Goal: Ask a question

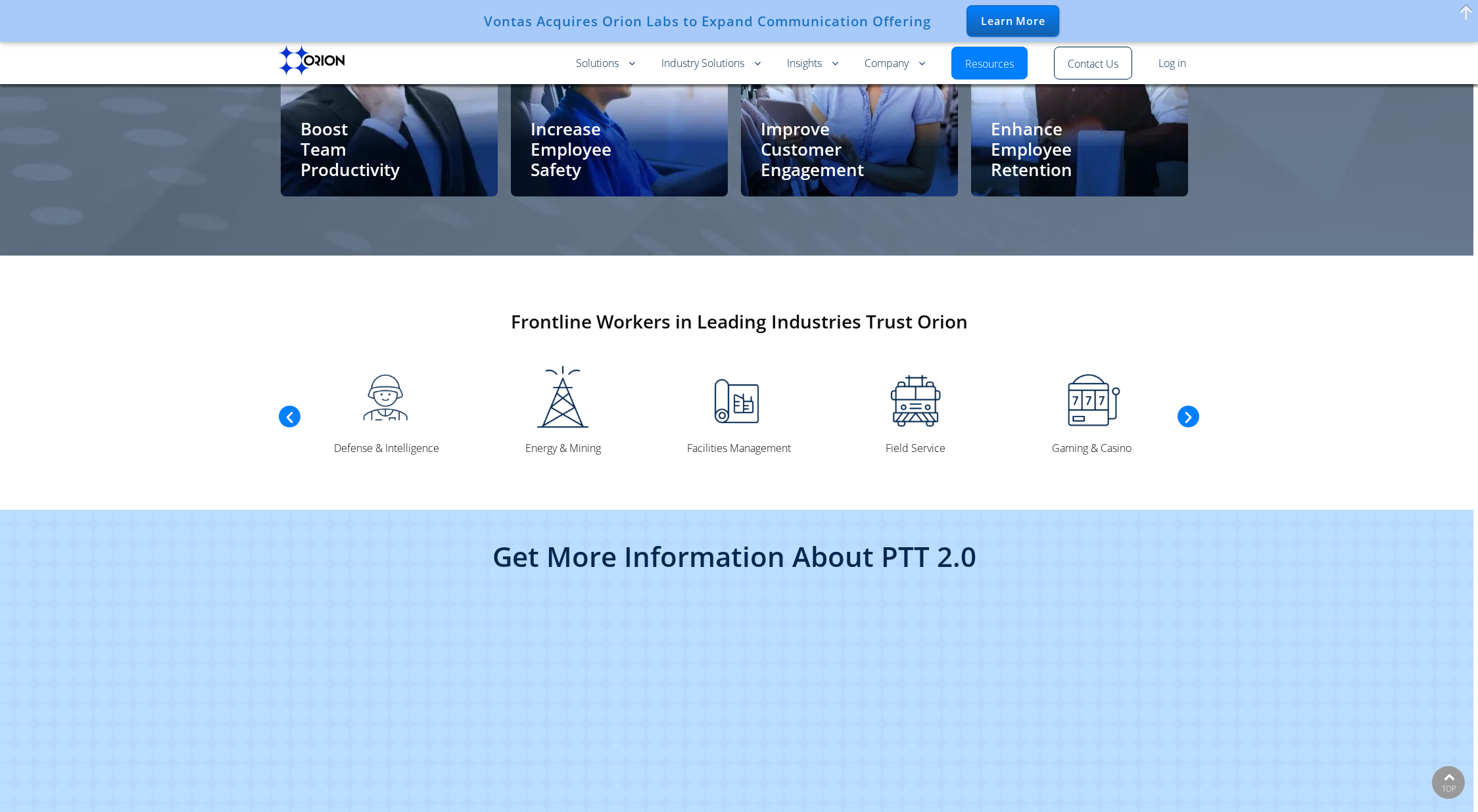
scroll to position [2962, 0]
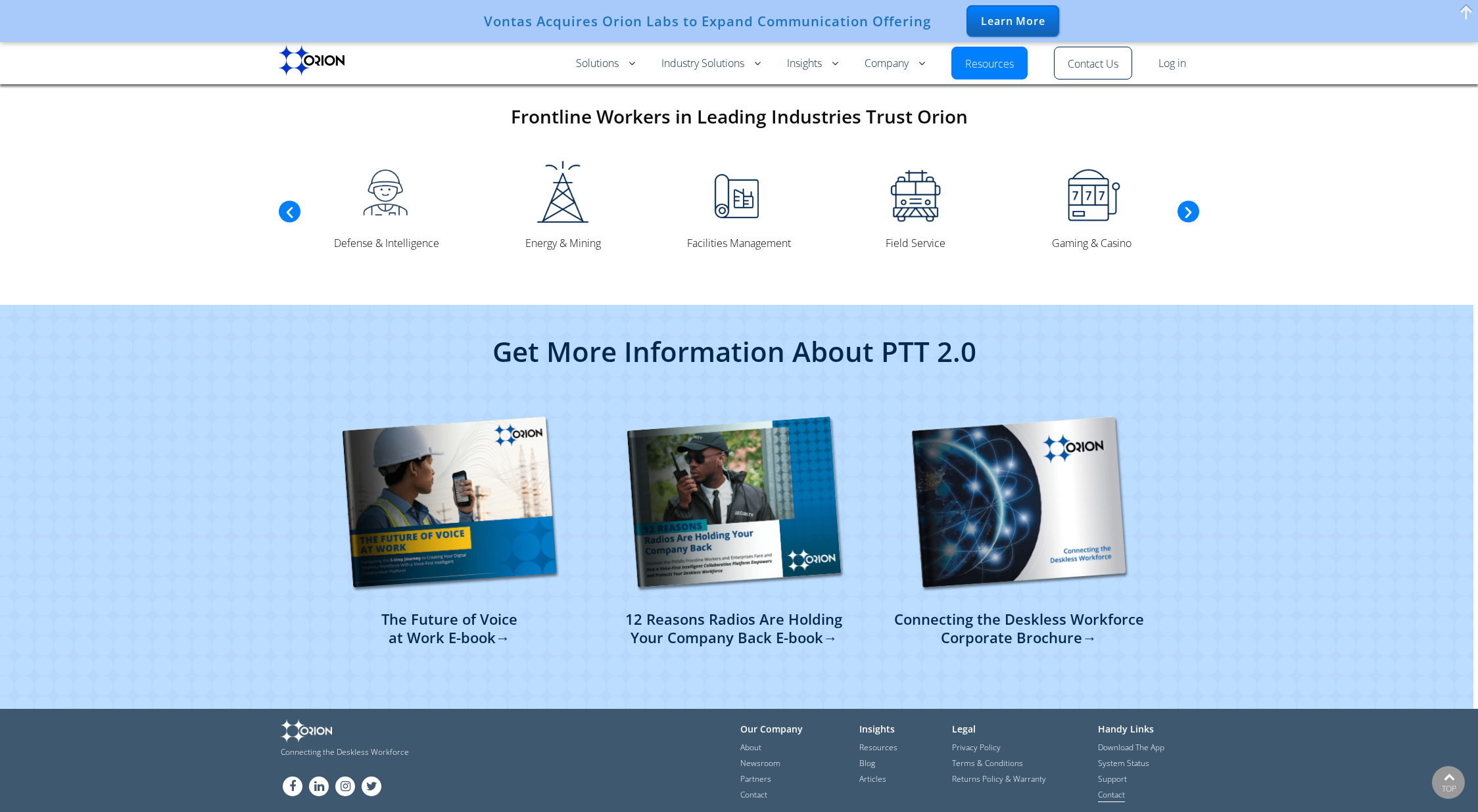
click at [1125, 790] on link "Contact" at bounding box center [1111, 796] width 27 height 13
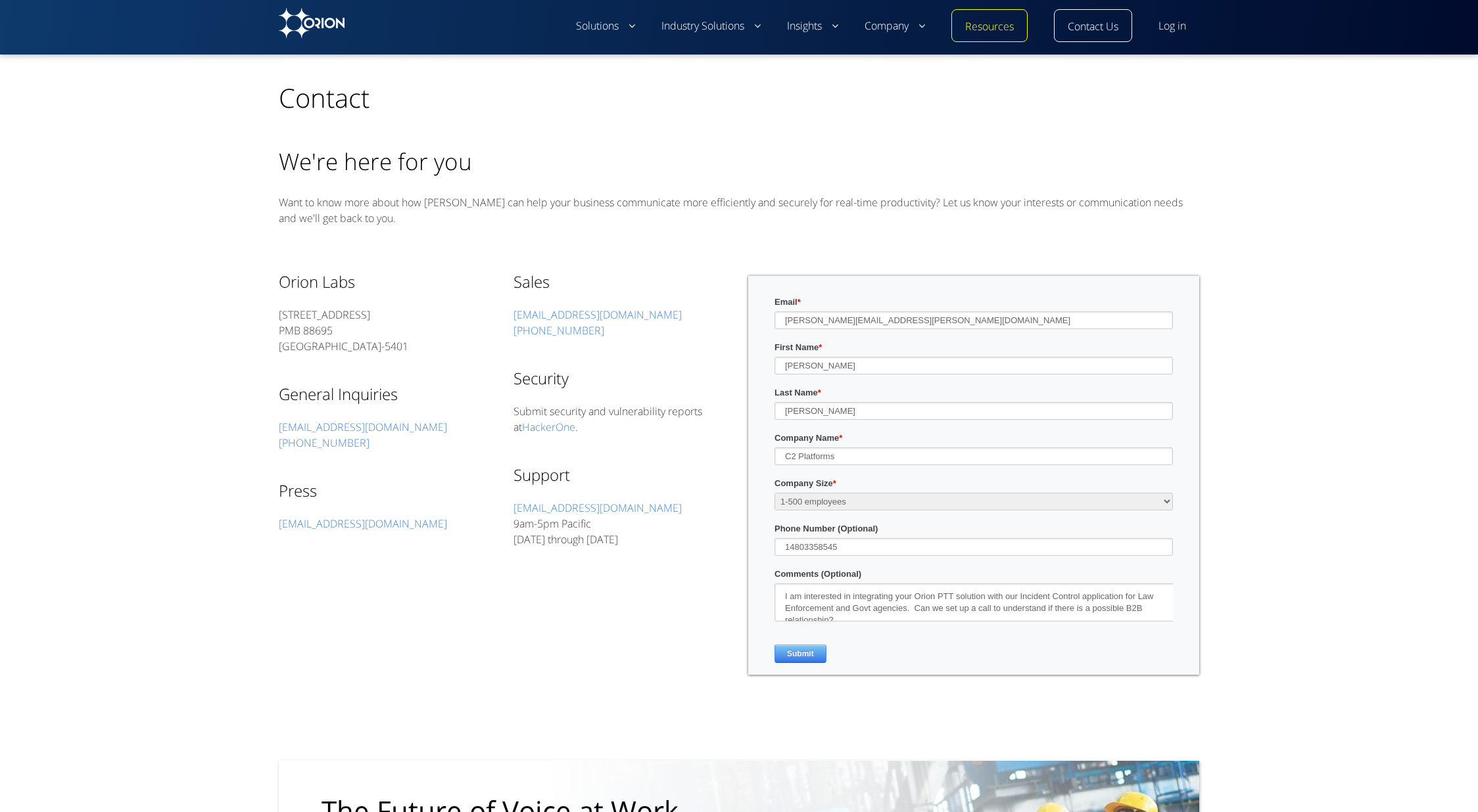
drag, startPoint x: 651, startPoint y: 328, endPoint x: 282, endPoint y: 314, distance: 369.3
click at [366, 320] on div "Orion Labs [STREET_ADDRESS] General Inquiries [EMAIL_ADDRESS][DOMAIN_NAME] [PHO…" at bounding box center [739, 485] width 920 height 458
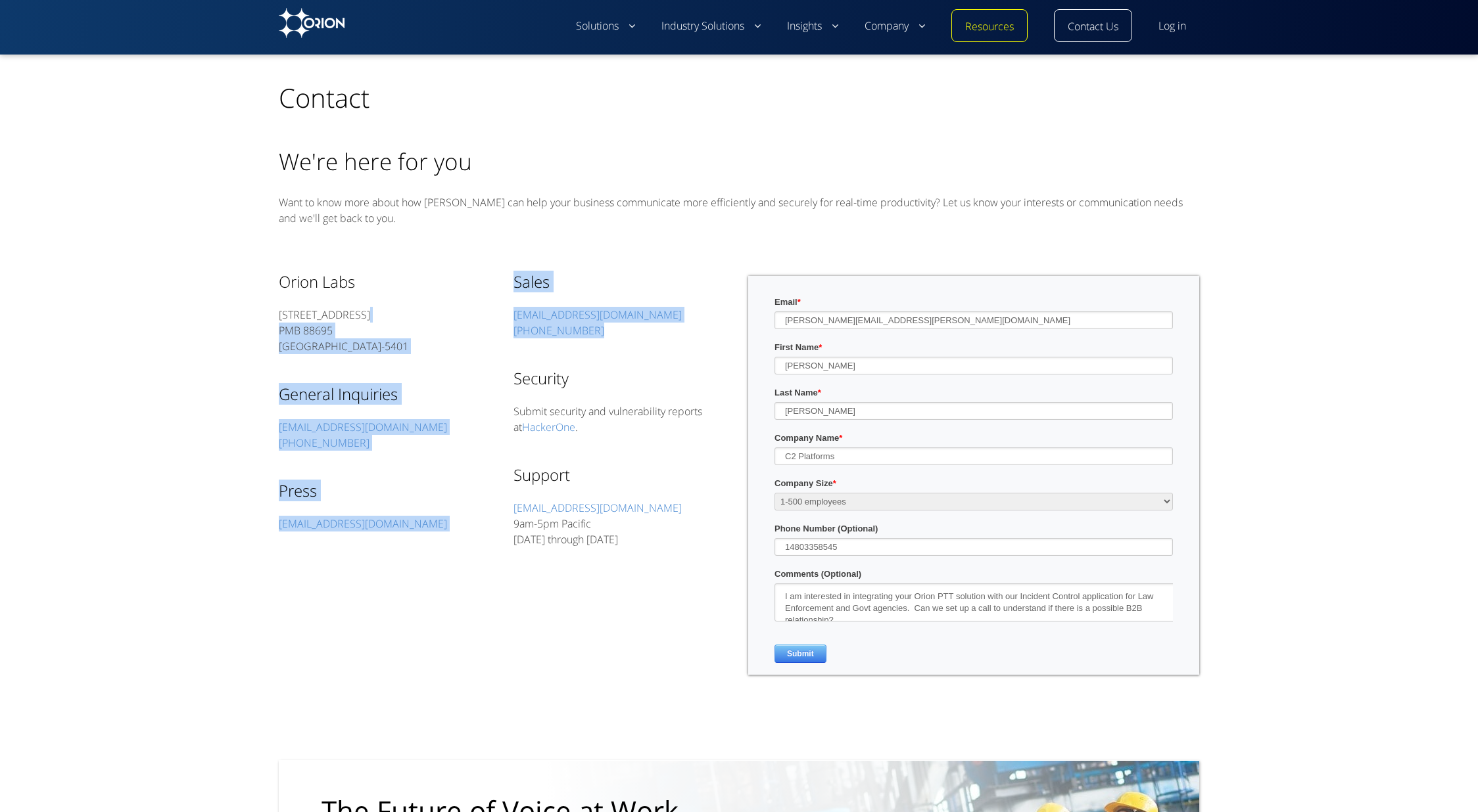
click at [176, 332] on div "TOP Contact We're here for you Want to know more about how [PERSON_NAME] can he…" at bounding box center [739, 552] width 1435 height 995
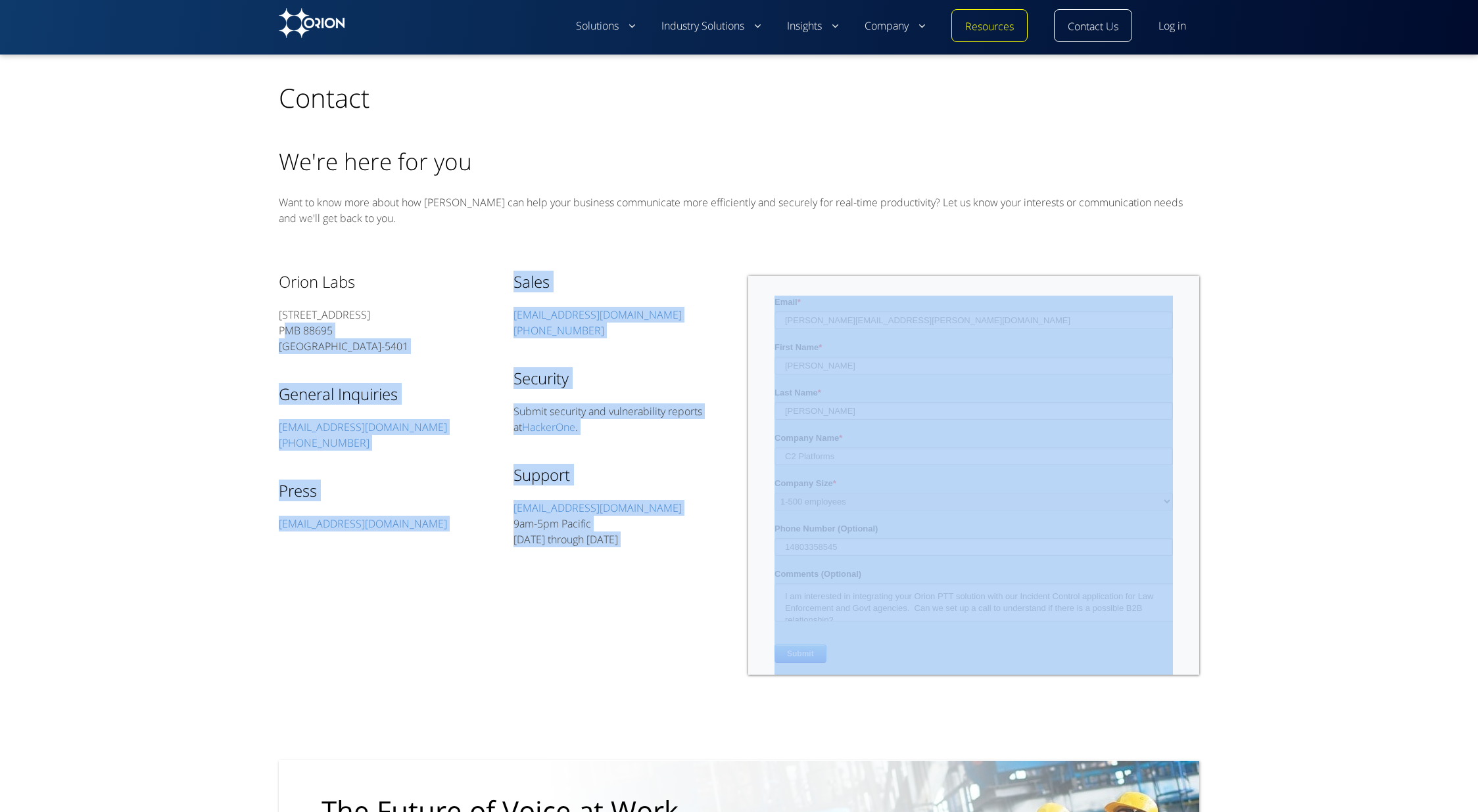
drag, startPoint x: 176, startPoint y: 332, endPoint x: 622, endPoint y: 581, distance: 510.8
click at [622, 581] on div "TOP Contact We're here for you Want to know more about how [PERSON_NAME] can he…" at bounding box center [739, 552] width 1435 height 995
click at [668, 568] on div "Orion Labs [STREET_ADDRESS] General Inquiries [EMAIL_ADDRESS][DOMAIN_NAME] [PHO…" at bounding box center [739, 485] width 920 height 458
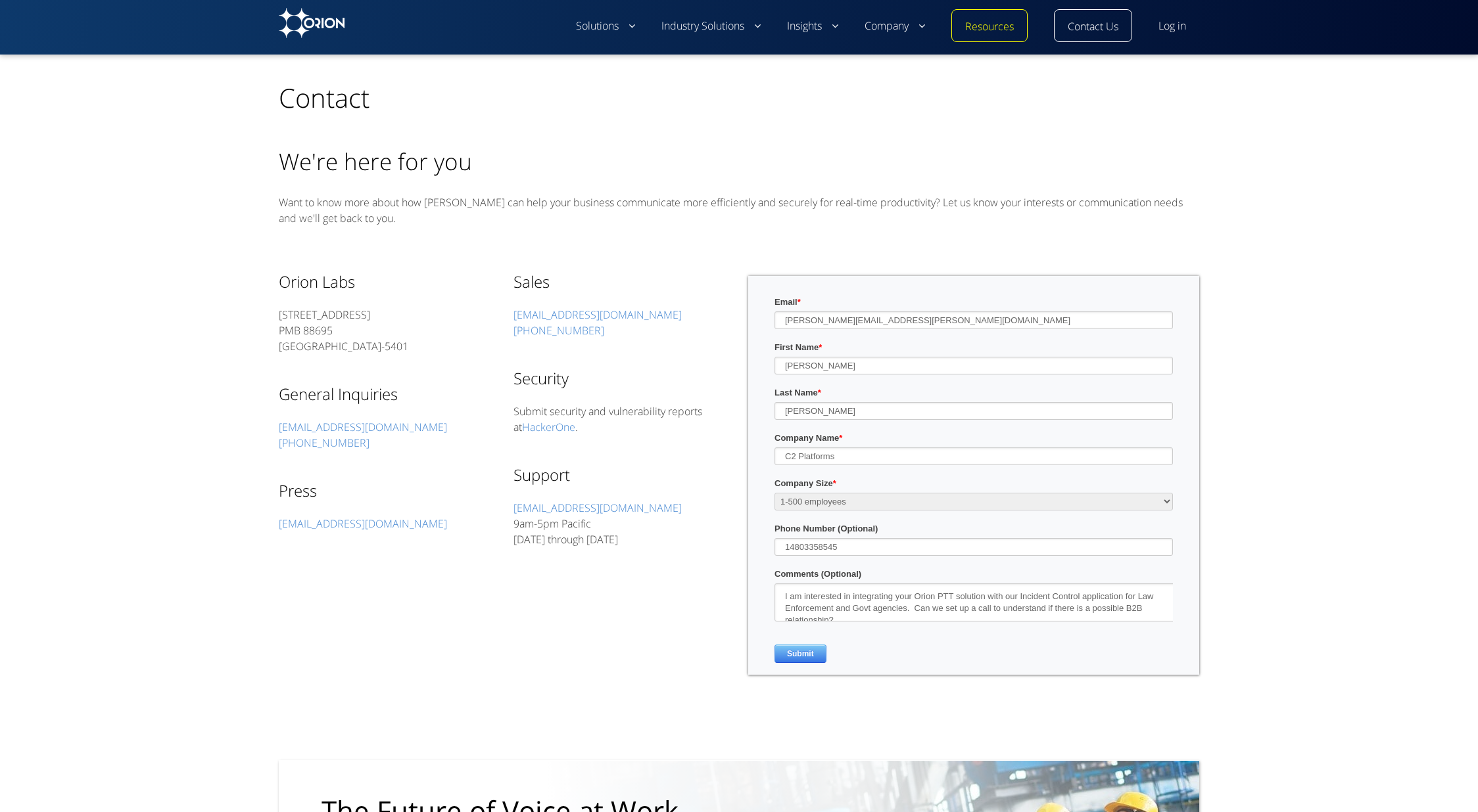
drag, startPoint x: 669, startPoint y: 560, endPoint x: 278, endPoint y: 323, distance: 457.2
click at [278, 335] on div "TOP Contact We're here for you Want to know more about how [PERSON_NAME] can he…" at bounding box center [739, 552] width 1435 height 995
click at [245, 337] on div "TOP Contact We're here for you Want to know more about how [PERSON_NAME] can he…" at bounding box center [739, 552] width 1435 height 995
drag, startPoint x: 252, startPoint y: 277, endPoint x: 695, endPoint y: 581, distance: 537.3
click at [676, 574] on div "TOP Contact We're here for you Want to know more about how [PERSON_NAME] can he…" at bounding box center [739, 552] width 1435 height 995
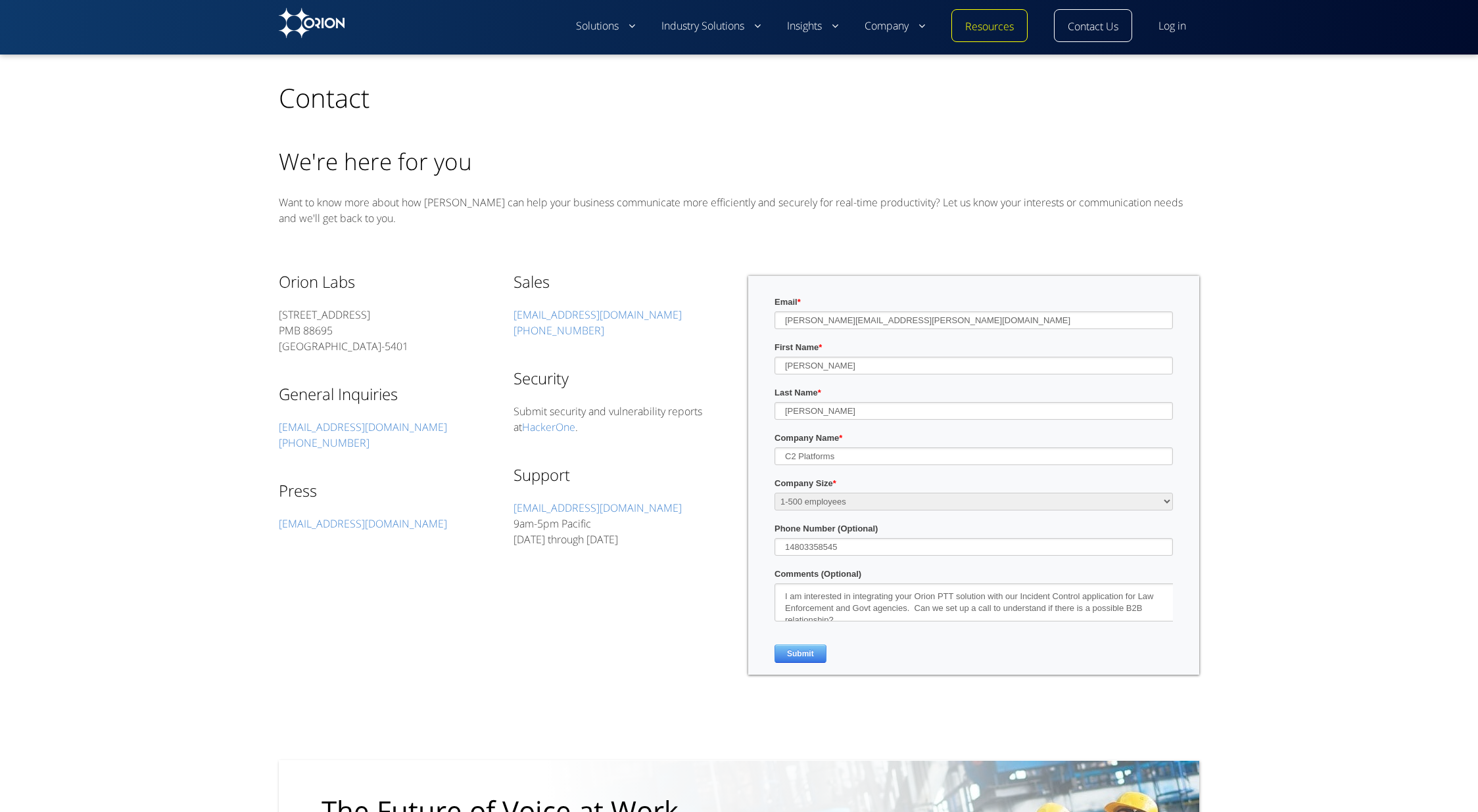
click at [1417, 574] on div "TOP Contact We're here for you Want to know more about how [PERSON_NAME] can he…" at bounding box center [739, 552] width 1435 height 995
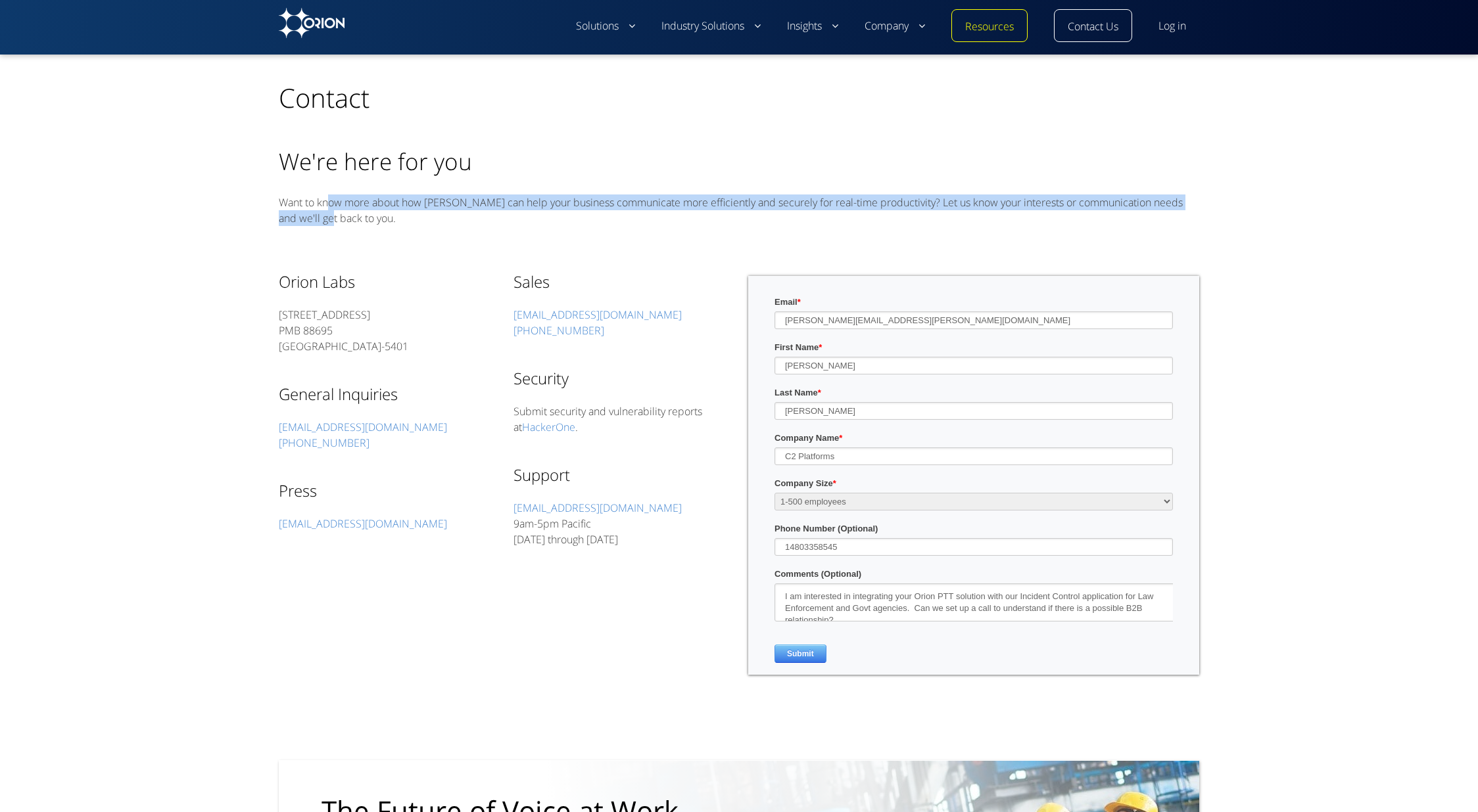
drag, startPoint x: 330, startPoint y: 224, endPoint x: 335, endPoint y: 207, distance: 17.7
click at [335, 207] on p "Want to know more about how [PERSON_NAME] can help your business communicate mo…" at bounding box center [739, 211] width 920 height 32
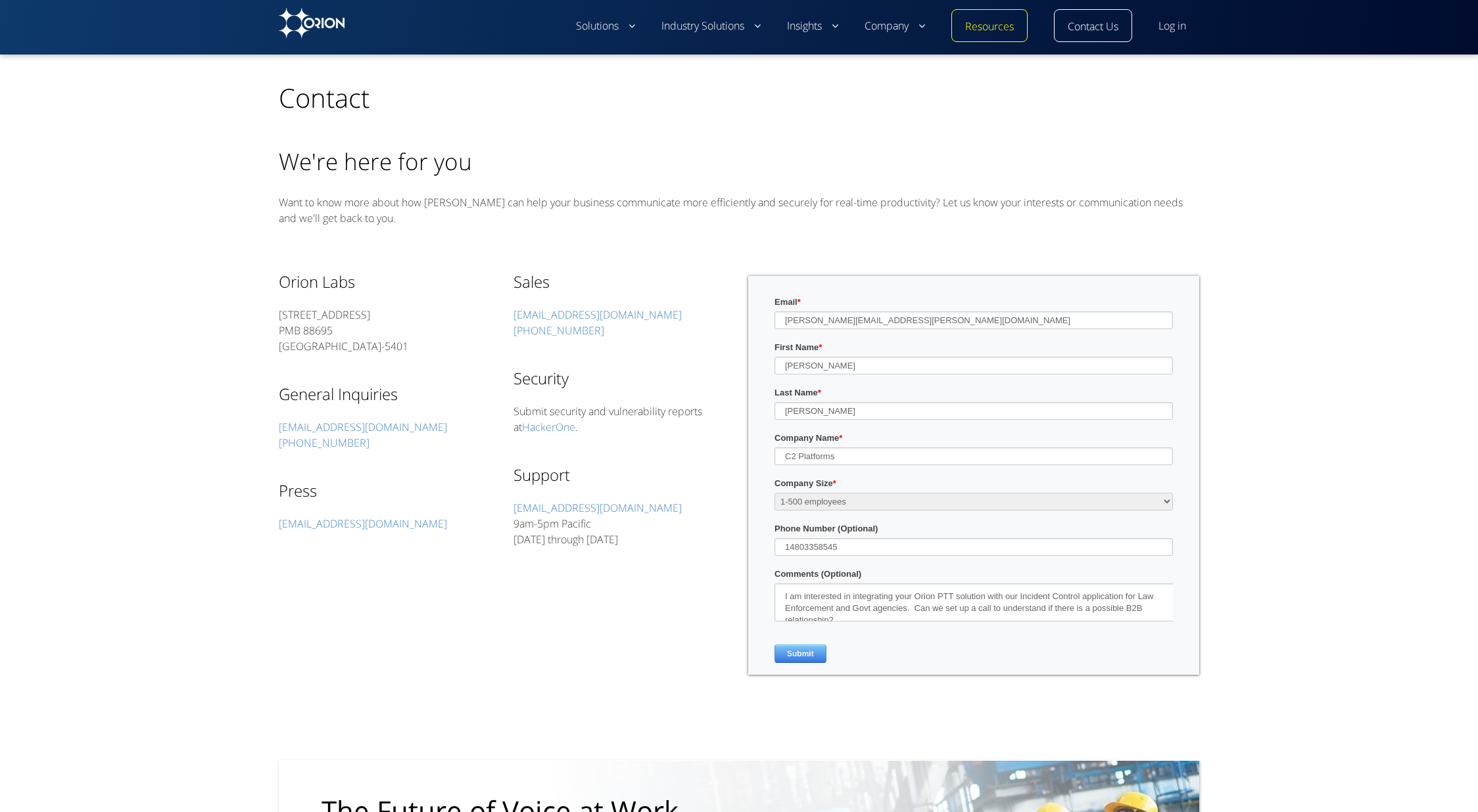
drag, startPoint x: 322, startPoint y: 206, endPoint x: 330, endPoint y: 200, distance: 10.0
click at [330, 201] on p "Want to know more about how [PERSON_NAME] can help your business communicate mo…" at bounding box center [739, 211] width 920 height 32
drag, startPoint x: 330, startPoint y: 200, endPoint x: 330, endPoint y: 222, distance: 22.0
click at [330, 221] on p "Want to know more about how [PERSON_NAME] can help your business communicate mo…" at bounding box center [739, 211] width 920 height 32
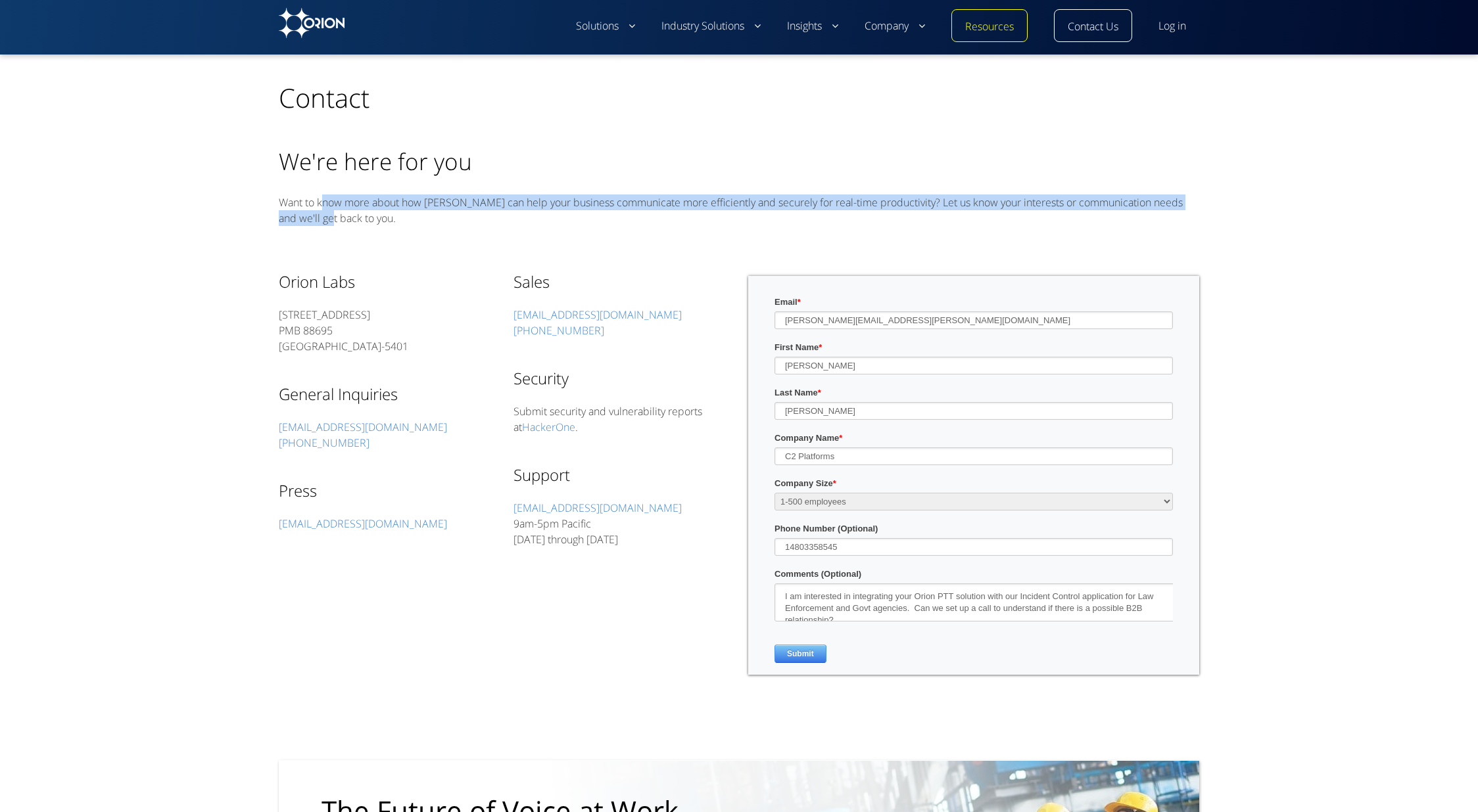
click at [330, 200] on p "Want to know more about how [PERSON_NAME] can help your business communicate mo…" at bounding box center [739, 211] width 920 height 32
drag, startPoint x: 340, startPoint y: 204, endPoint x: 339, endPoint y: 235, distance: 31.0
click at [340, 229] on div "We're here for you Want to know more about how [PERSON_NAME] can help your busi…" at bounding box center [739, 192] width 920 height 89
click at [341, 231] on div "We're here for you Want to know more about how [PERSON_NAME] can help your busi…" at bounding box center [739, 192] width 920 height 89
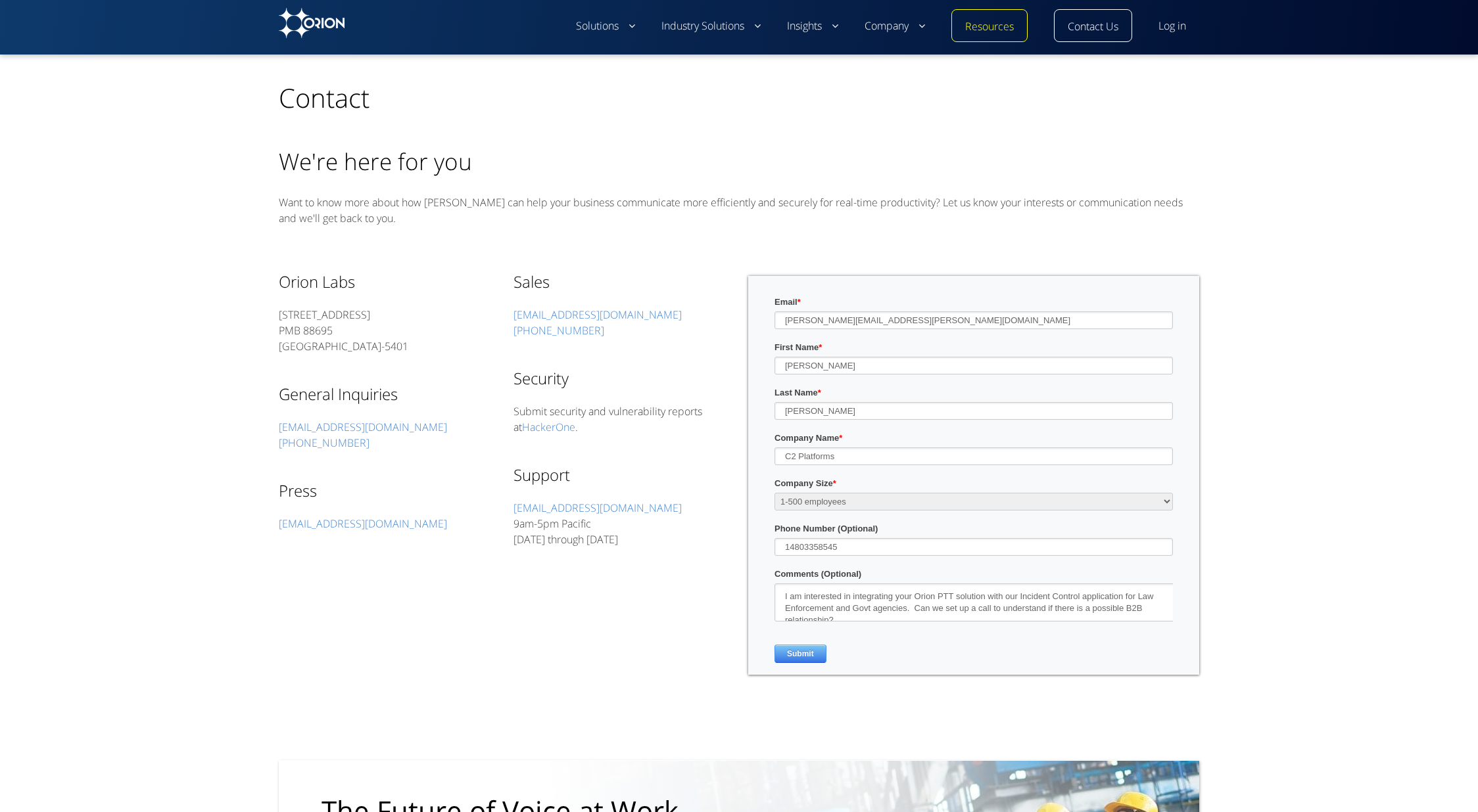
drag, startPoint x: 339, startPoint y: 206, endPoint x: 338, endPoint y: 222, distance: 16.0
click at [339, 208] on p "Want to know more about how [PERSON_NAME] can help your business communicate mo…" at bounding box center [739, 211] width 920 height 32
drag, startPoint x: 338, startPoint y: 222, endPoint x: 341, endPoint y: 200, distance: 22.2
click at [340, 207] on p "Want to know more about how [PERSON_NAME] can help your business communicate mo…" at bounding box center [739, 211] width 920 height 32
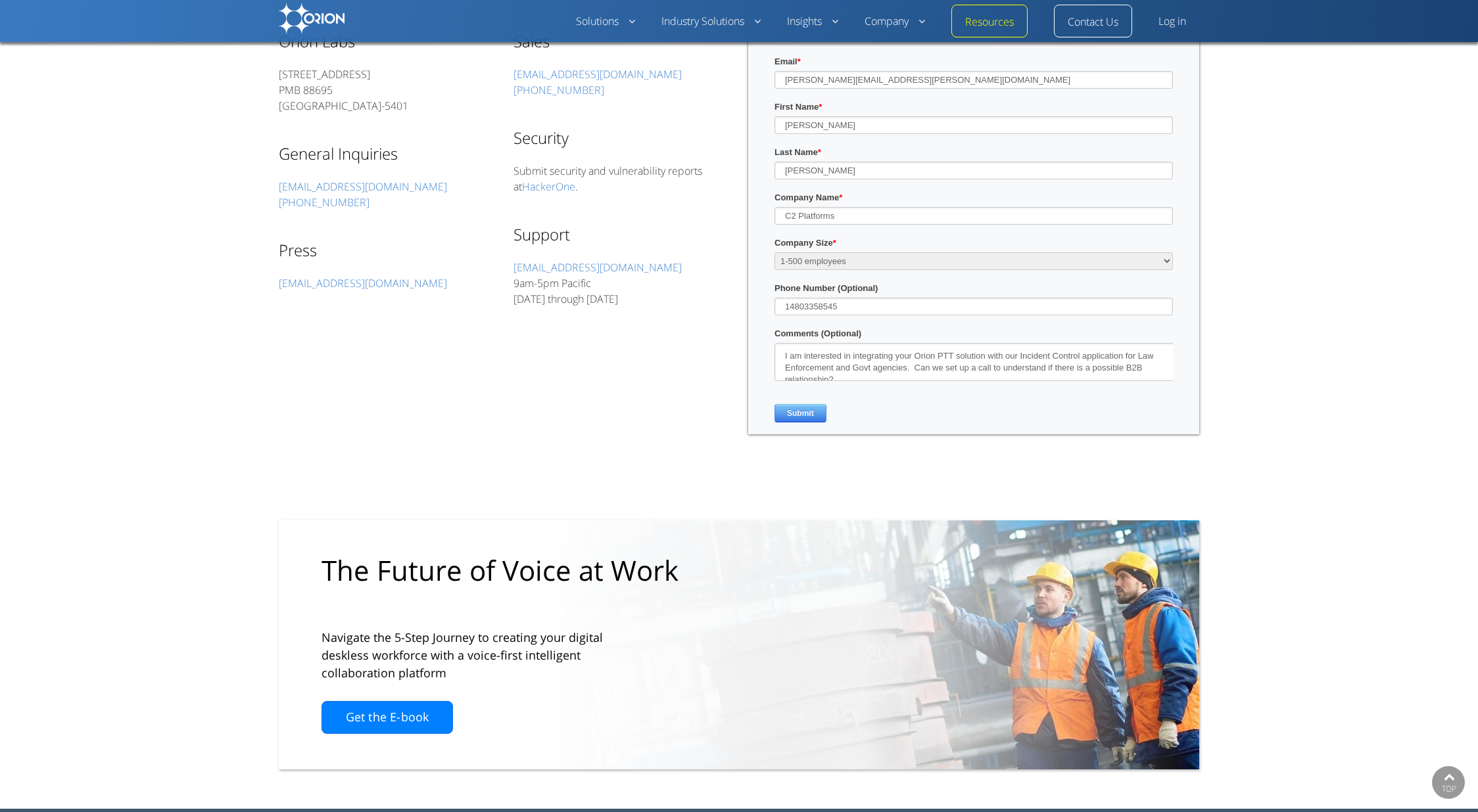
scroll to position [119, 0]
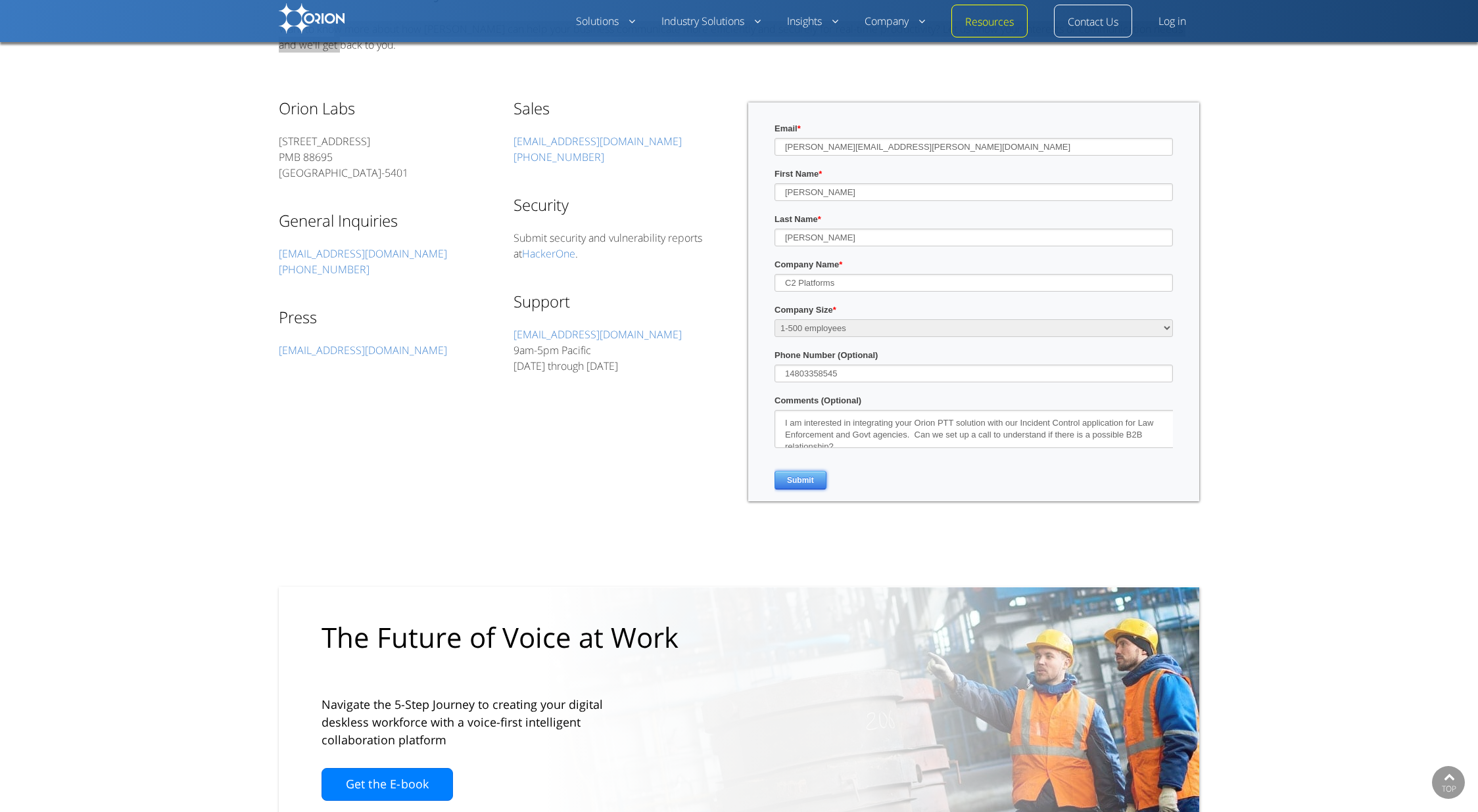
click at [796, 480] on input "Submit" at bounding box center [801, 480] width 52 height 19
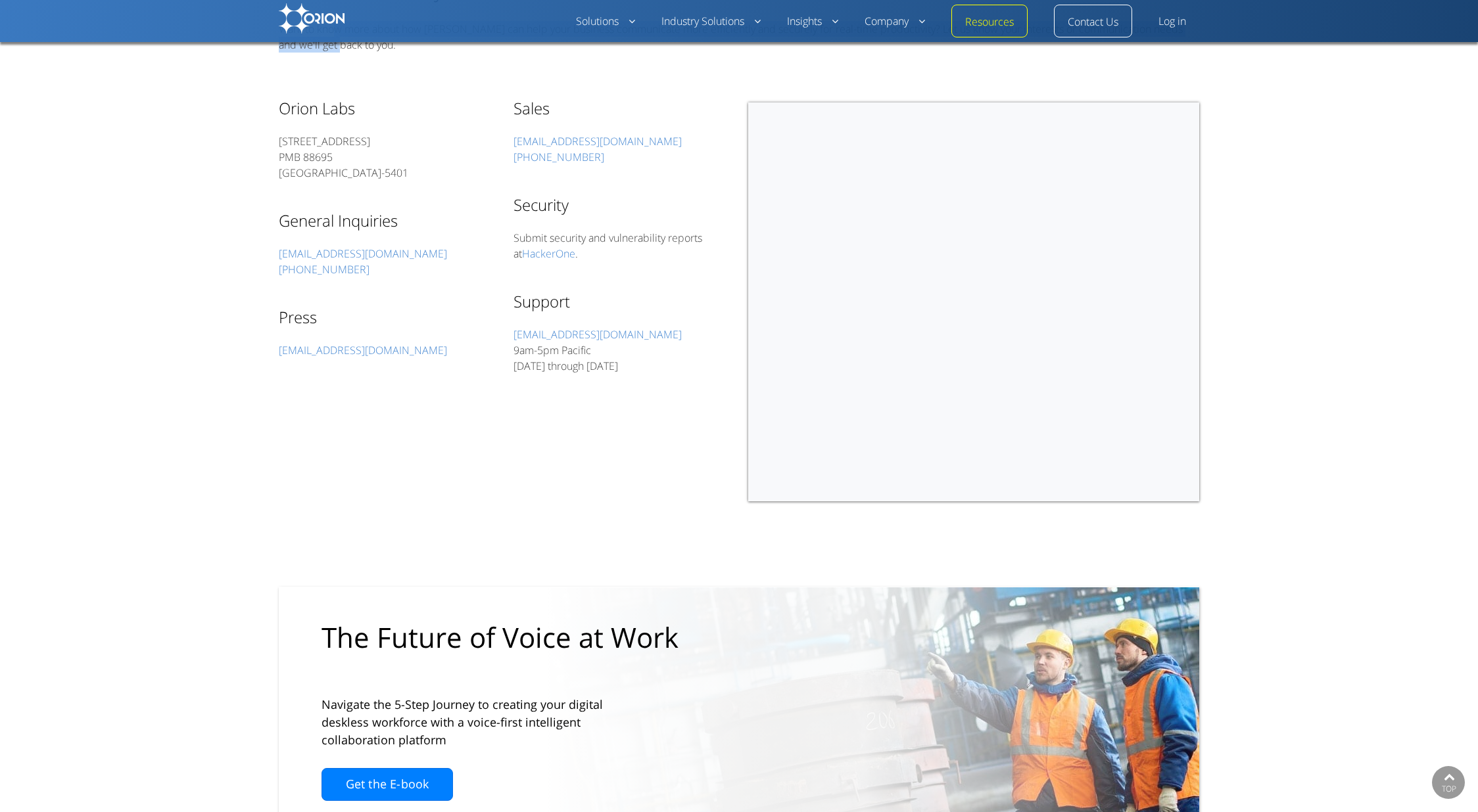
select select "SMB (<500 employees)"
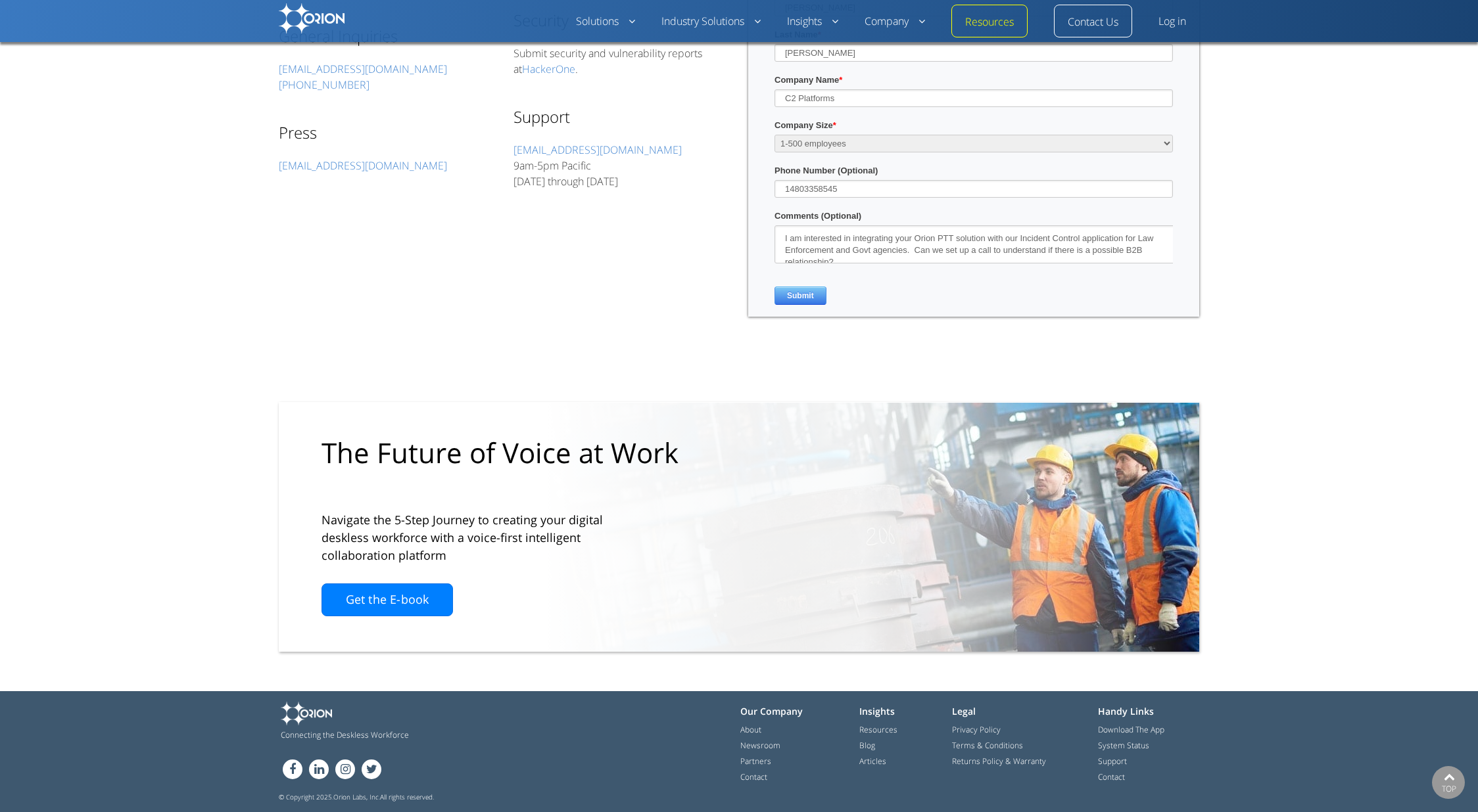
scroll to position [37, 0]
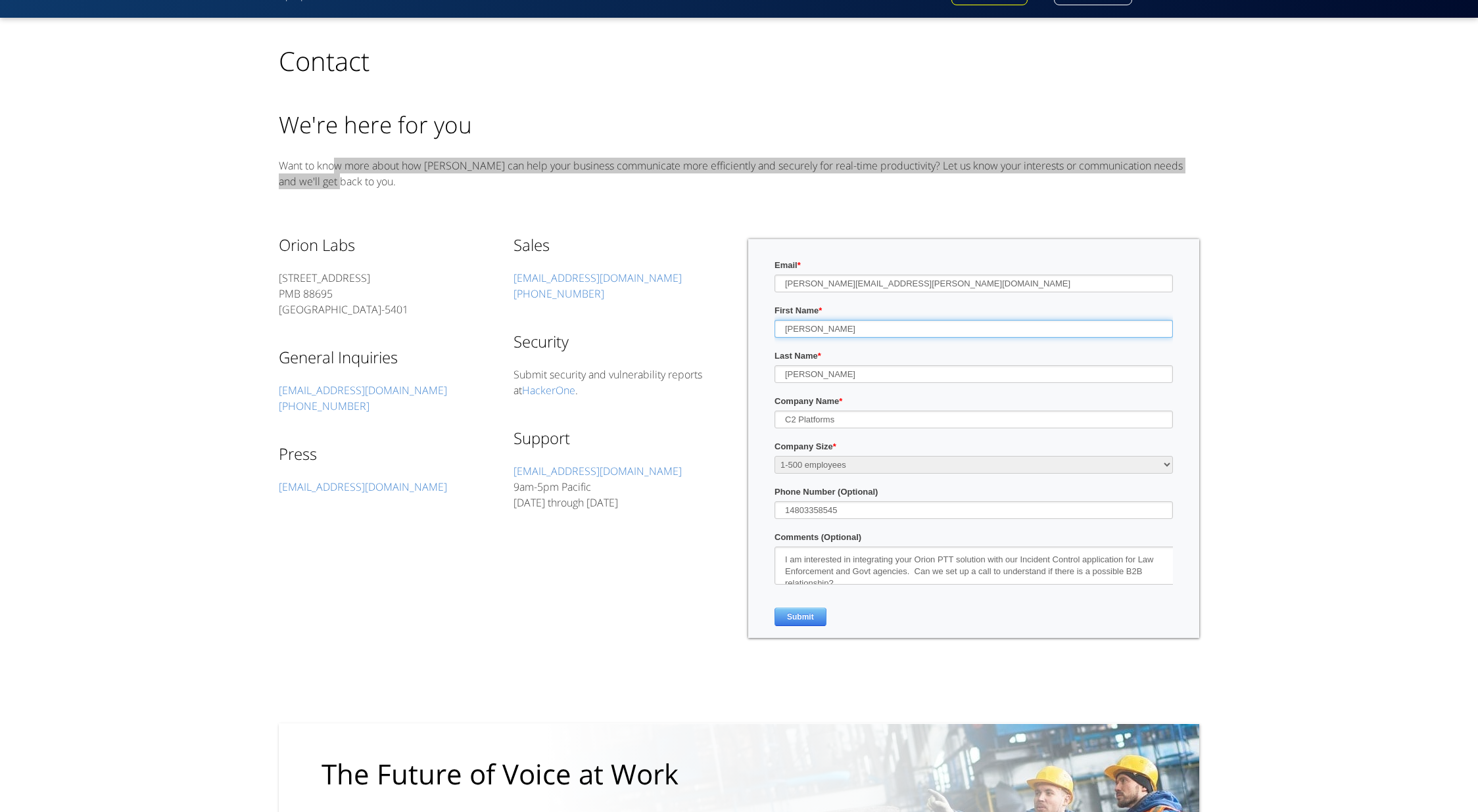
click at [899, 335] on input "[PERSON_NAME]" at bounding box center [974, 329] width 398 height 18
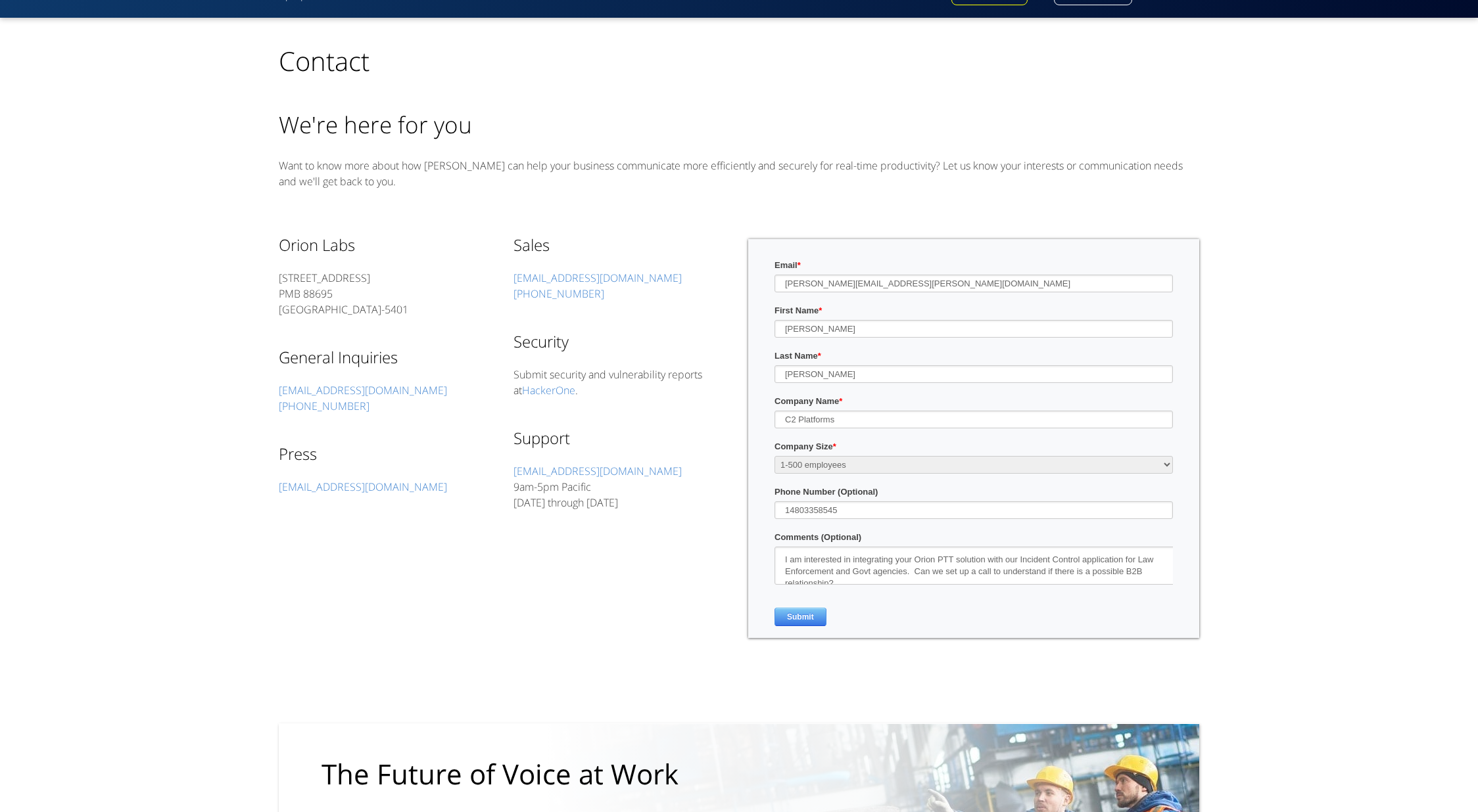
click at [1235, 360] on div "TOP Contact We're here for you Want to know more about how [PERSON_NAME] can he…" at bounding box center [739, 516] width 1435 height 995
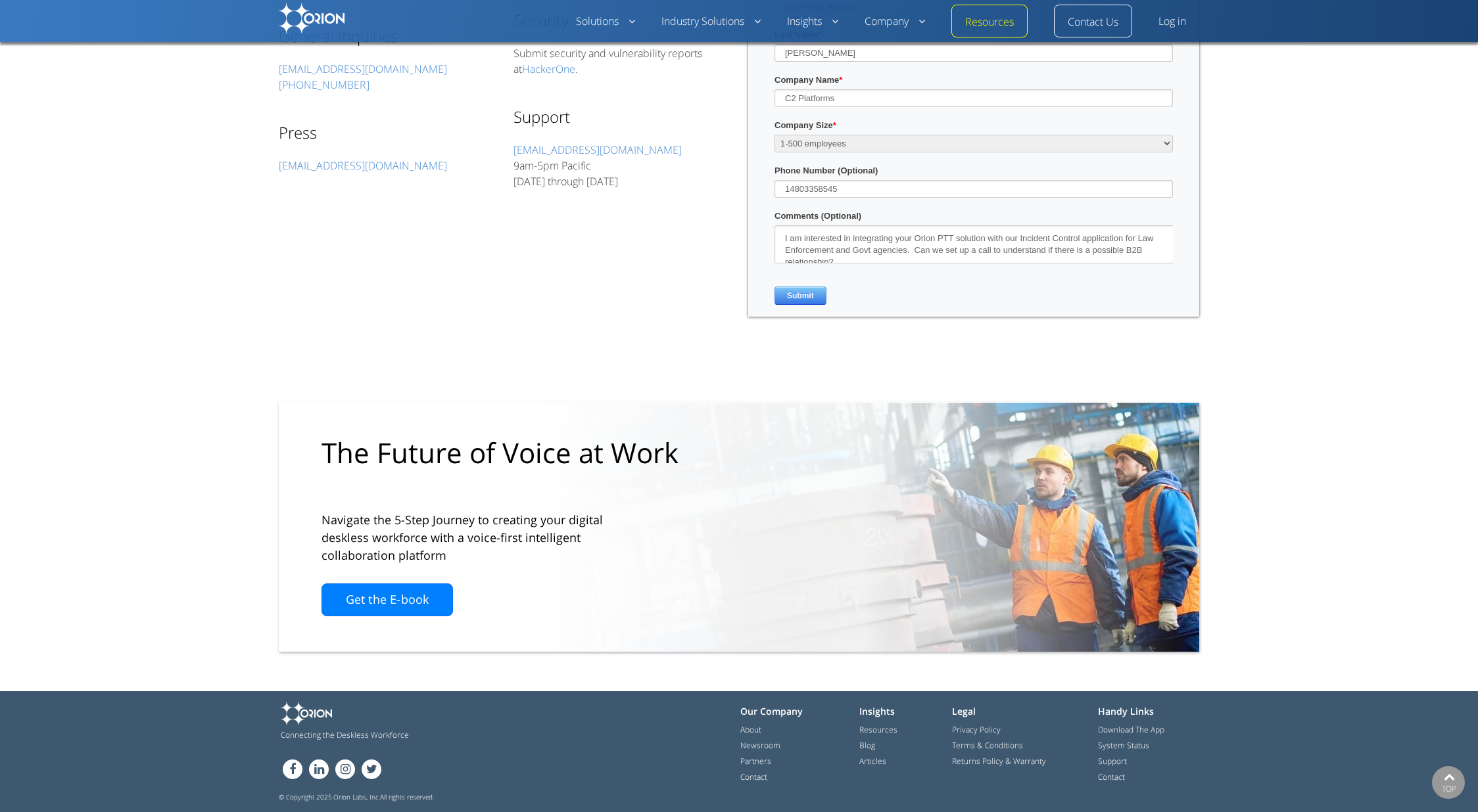
scroll to position [0, 0]
